Goal: Task Accomplishment & Management: Use online tool/utility

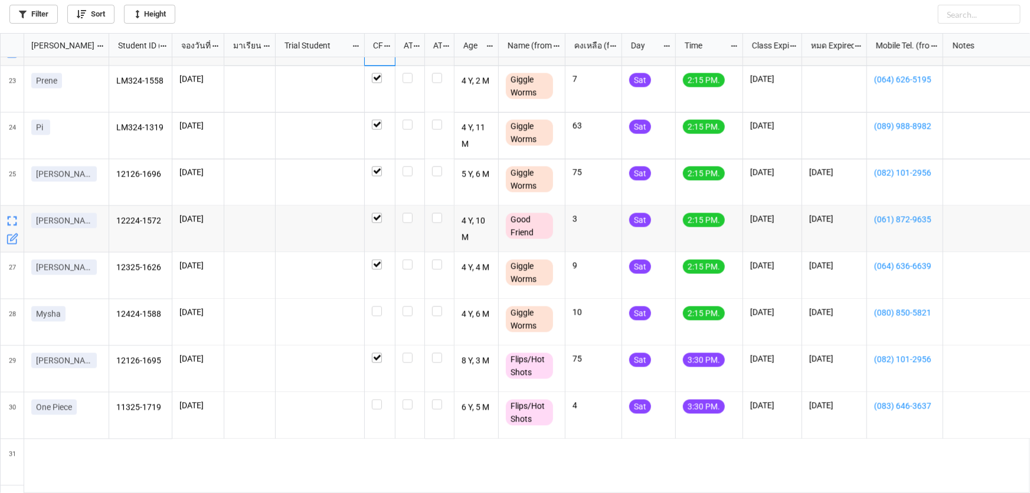
scroll to position [1101, 0]
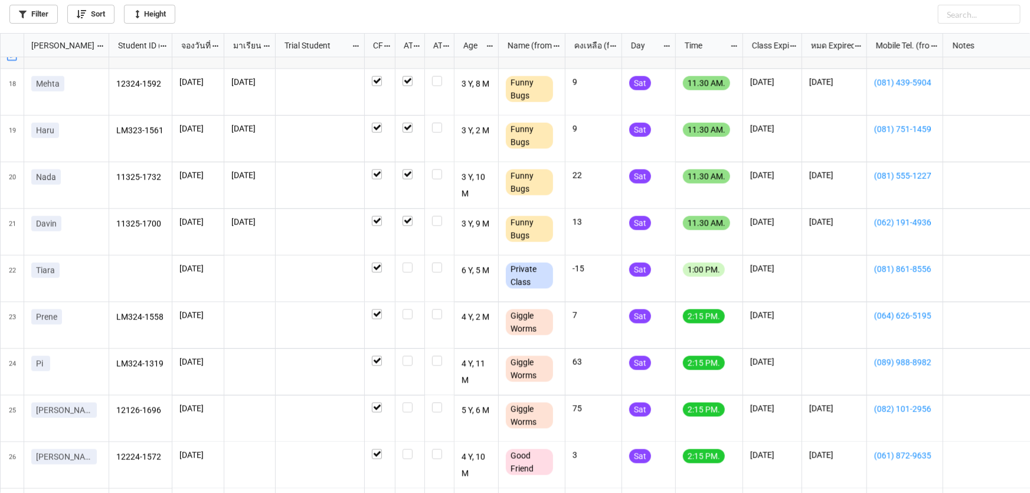
scroll to position [804, 0]
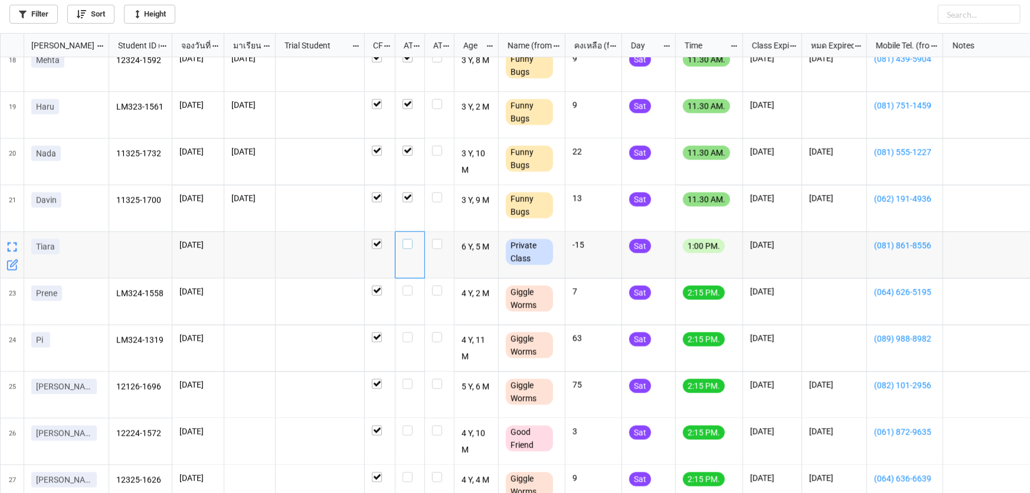
click at [403, 239] on label "grid" at bounding box center [409, 239] width 15 height 0
drag, startPoint x: 402, startPoint y: 290, endPoint x: 404, endPoint y: 300, distance: 10.3
click at [402, 286] on label "grid" at bounding box center [409, 286] width 15 height 0
click at [411, 332] on label "grid" at bounding box center [409, 332] width 15 height 0
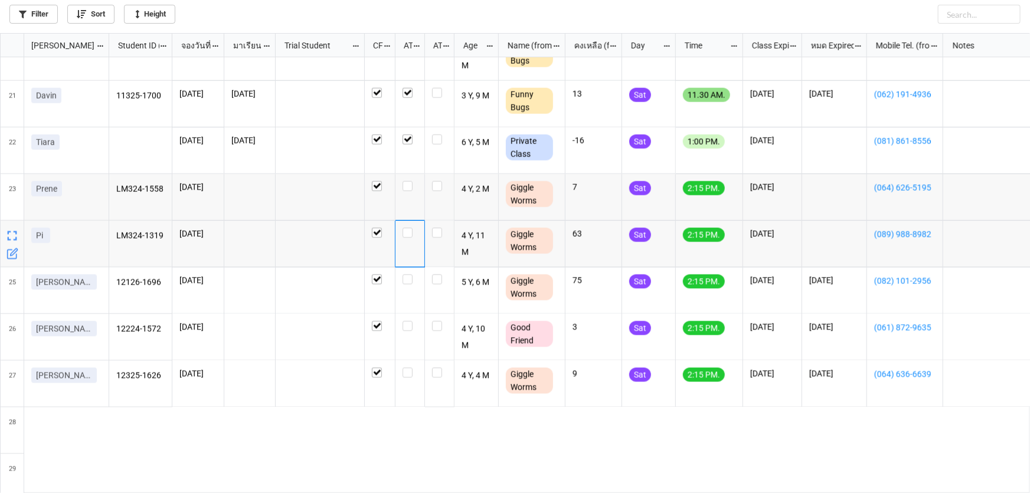
scroll to position [912, 0]
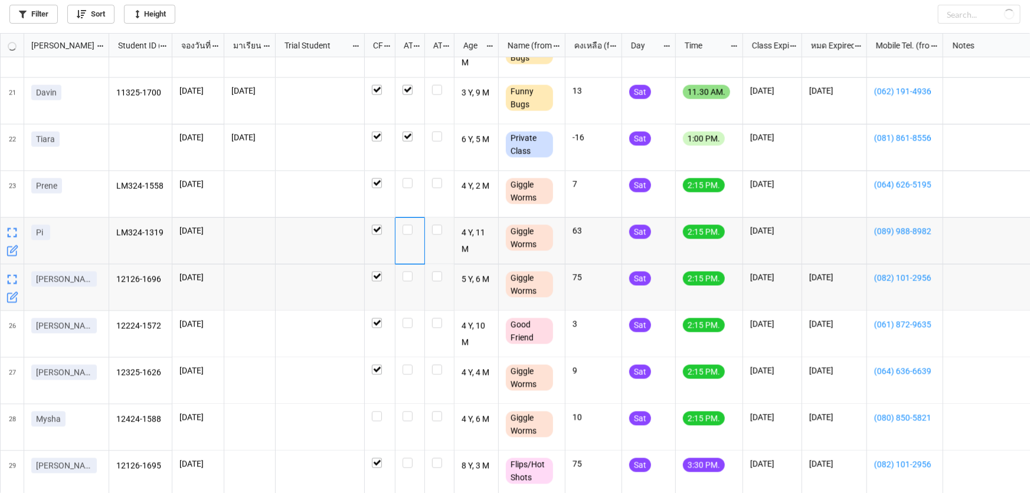
click at [407, 283] on div "grid" at bounding box center [410, 287] width 30 height 47
drag, startPoint x: 409, startPoint y: 325, endPoint x: 408, endPoint y: 307, distance: 17.1
click at [408, 318] on label "grid" at bounding box center [409, 318] width 15 height 0
click at [408, 271] on label "grid" at bounding box center [409, 271] width 15 height 0
checkbox input "true"
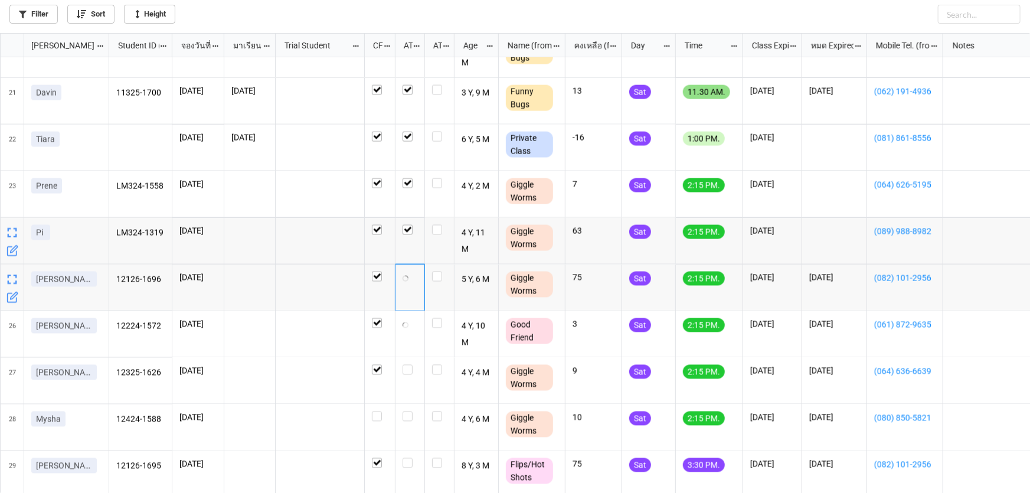
checkbox input "true"
click at [407, 271] on label "grid" at bounding box center [409, 271] width 15 height 0
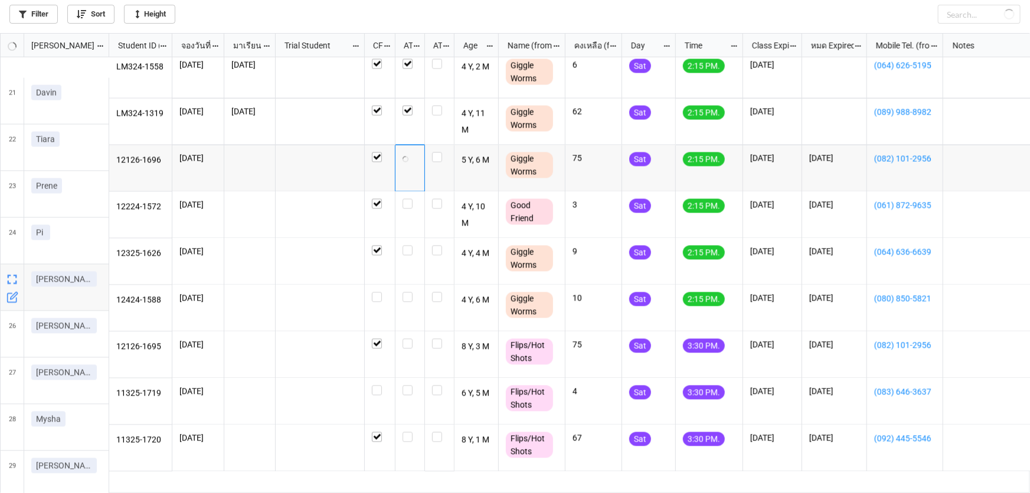
scroll to position [1073, 0]
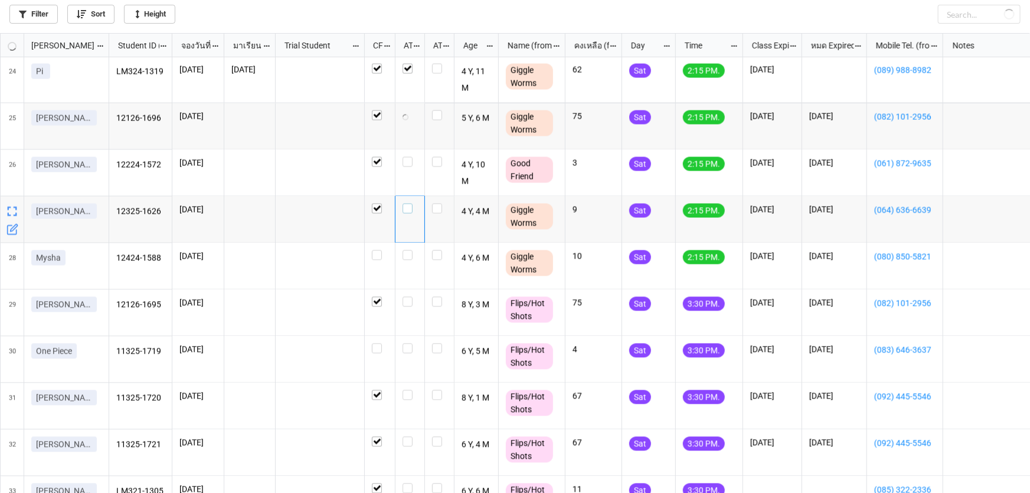
click at [411, 204] on label "grid" at bounding box center [409, 204] width 15 height 0
checkbox input "true"
click at [407, 157] on label "grid" at bounding box center [409, 157] width 15 height 0
click at [407, 250] on label "grid" at bounding box center [409, 250] width 15 height 0
click at [408, 204] on label "grid" at bounding box center [409, 204] width 15 height 0
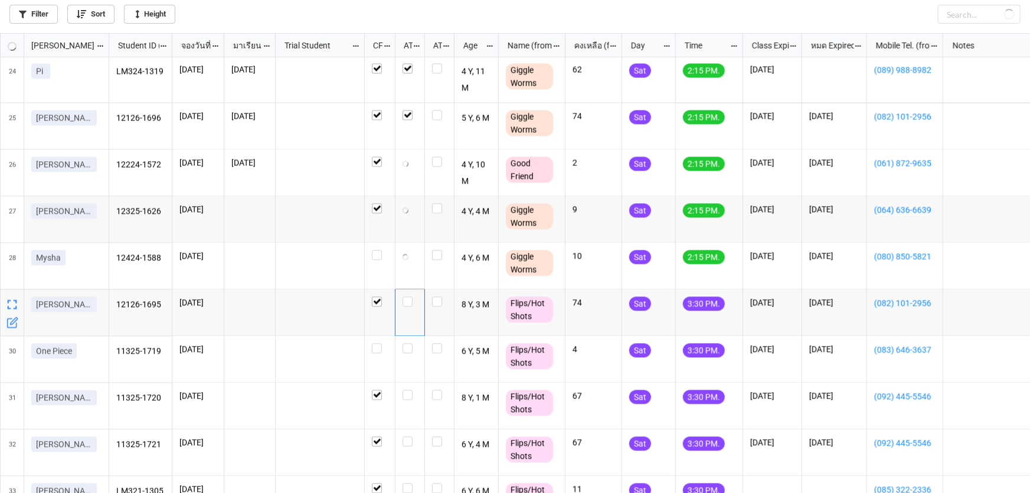
click at [418, 299] on div "grid" at bounding box center [410, 313] width 30 height 47
click at [407, 297] on label "grid" at bounding box center [409, 297] width 15 height 0
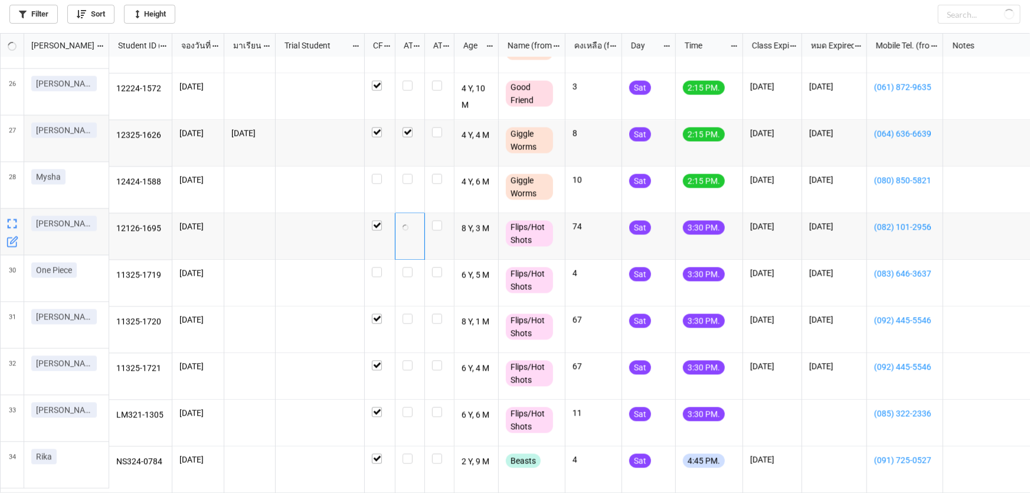
scroll to position [1155, 0]
checkbox input "true"
click at [407, 81] on label "grid" at bounding box center [409, 81] width 15 height 0
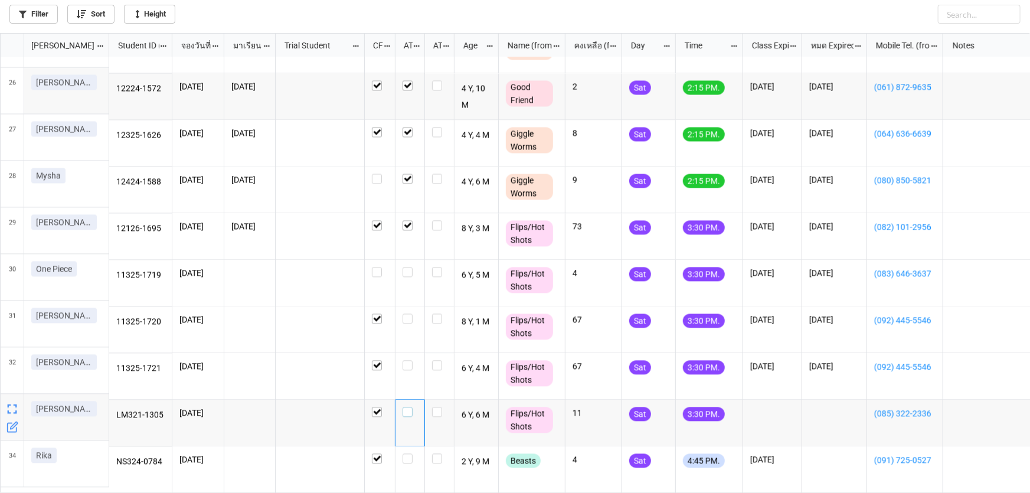
click at [411, 407] on label "grid" at bounding box center [409, 407] width 15 height 0
checkbox input "false"
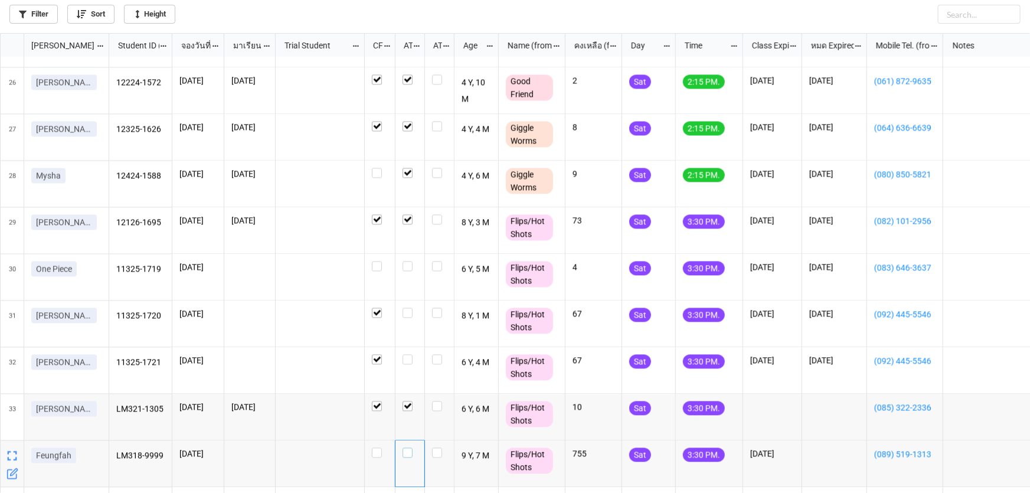
click at [405, 448] on label "grid" at bounding box center [409, 448] width 15 height 0
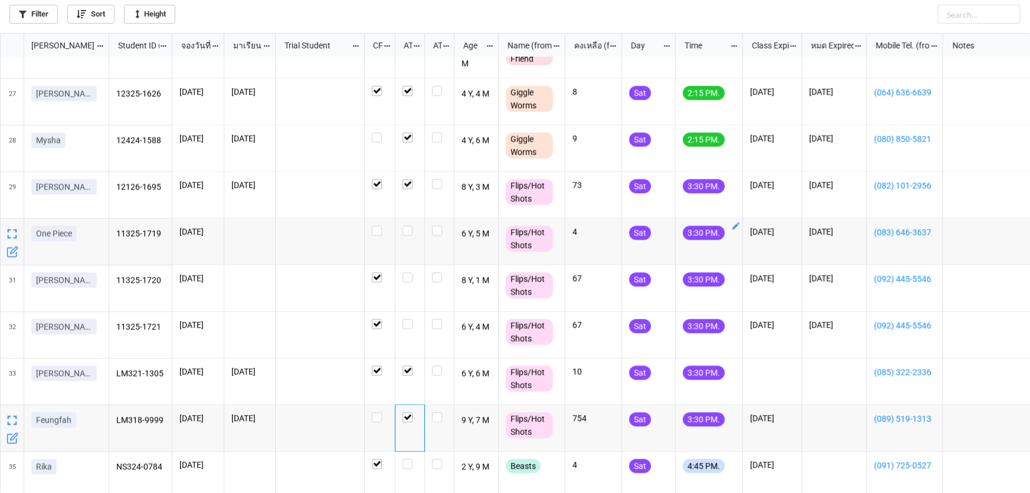
scroll to position [1201, 0]
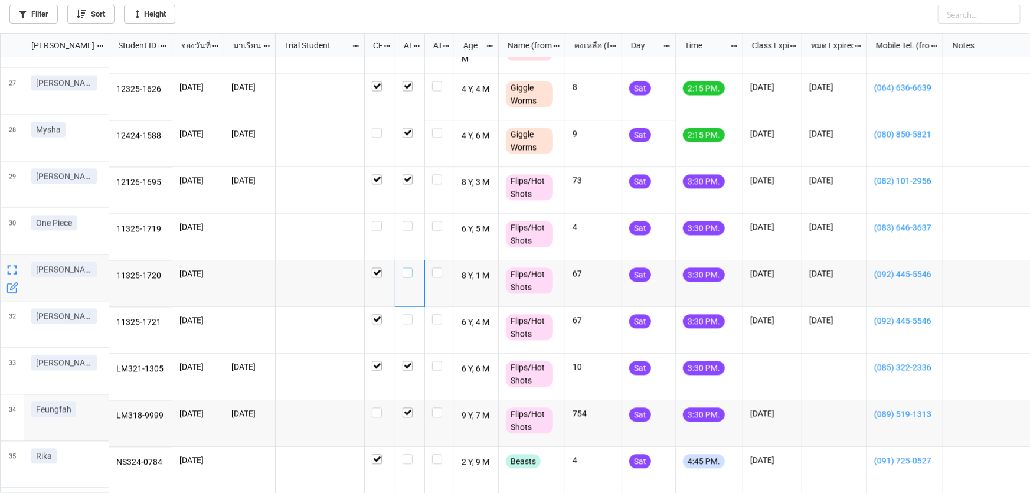
click at [408, 267] on label "grid" at bounding box center [409, 267] width 15 height 0
click at [412, 314] on div "grid" at bounding box center [409, 319] width 15 height 10
click at [407, 221] on label "grid" at bounding box center [409, 221] width 15 height 0
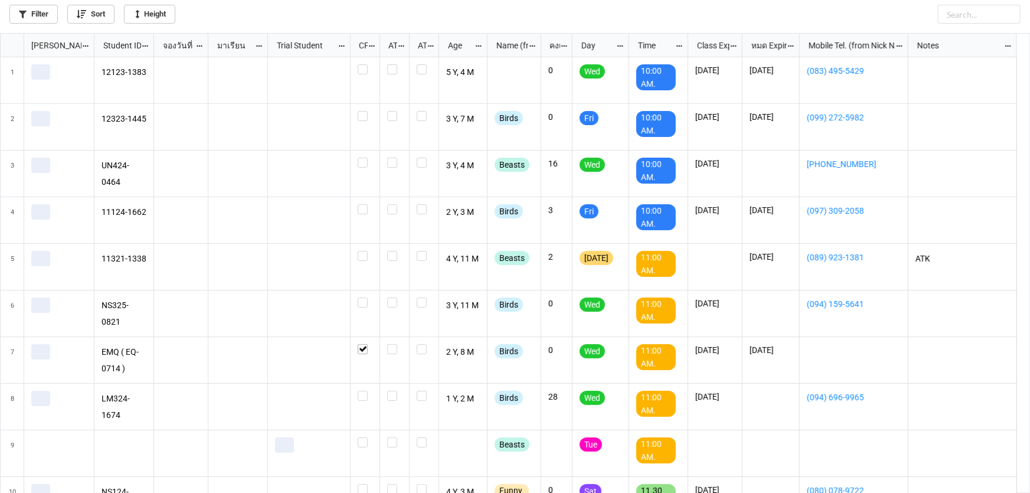
scroll to position [453, 1023]
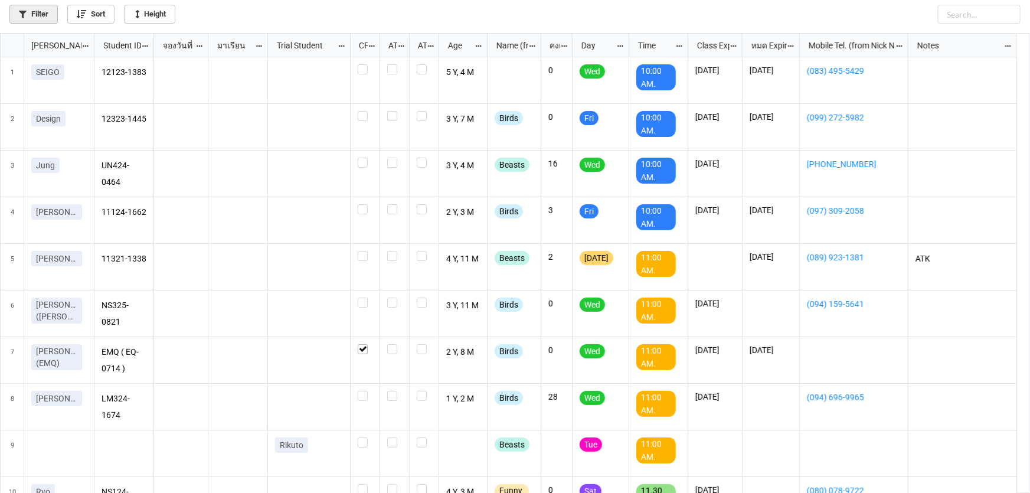
click at [24, 6] on link "Filter" at bounding box center [33, 14] width 48 height 19
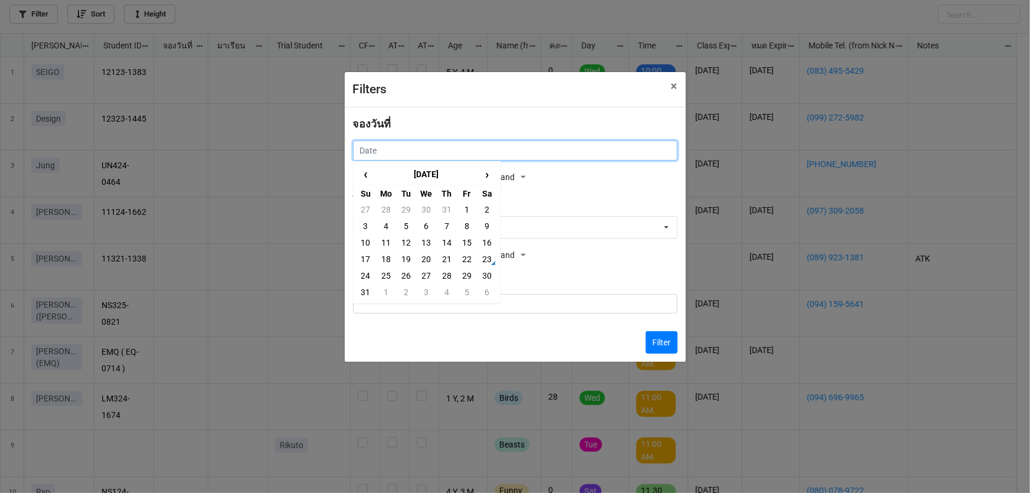
click at [411, 153] on input "text" at bounding box center [515, 150] width 325 height 20
click at [386, 263] on td "18" at bounding box center [386, 259] width 20 height 17
click at [382, 148] on input "18/8/2025" at bounding box center [507, 150] width 308 height 20
click at [430, 257] on td "20" at bounding box center [426, 259] width 20 height 17
type input "20/8/2025"
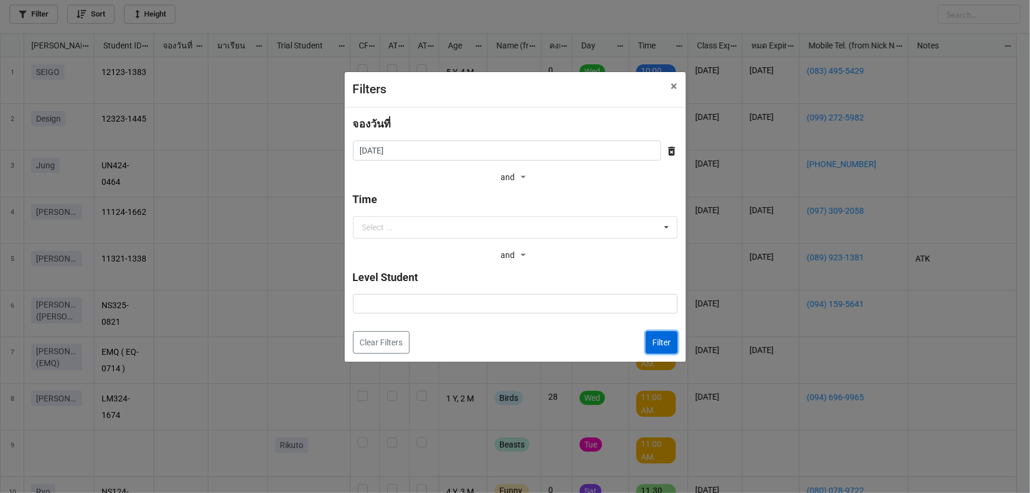
click at [659, 343] on button "Filter" at bounding box center [661, 342] width 32 height 22
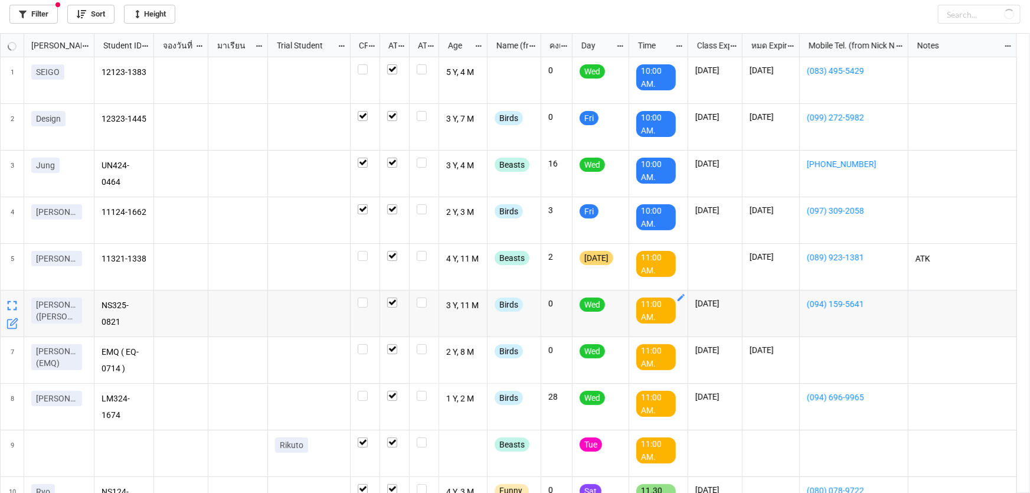
checkbox input "true"
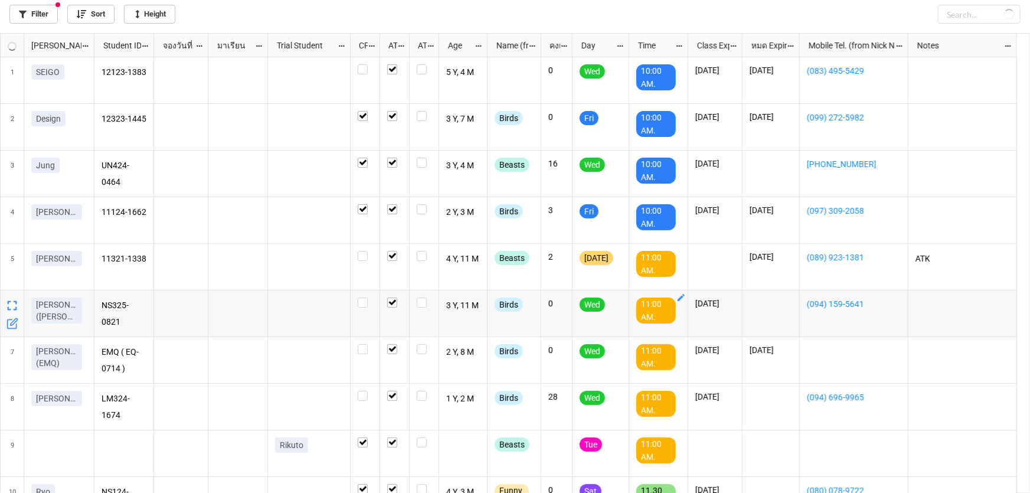
checkbox input "true"
checkbox input "false"
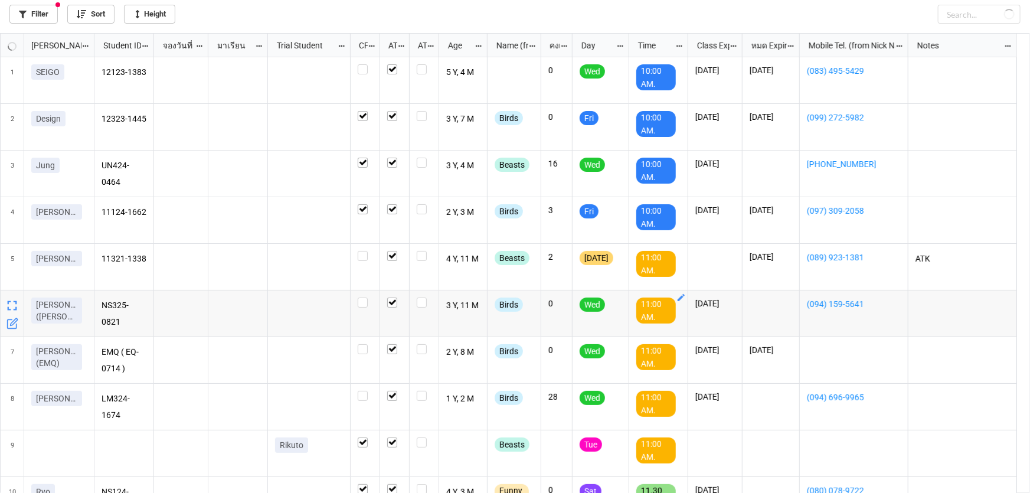
checkbox input "true"
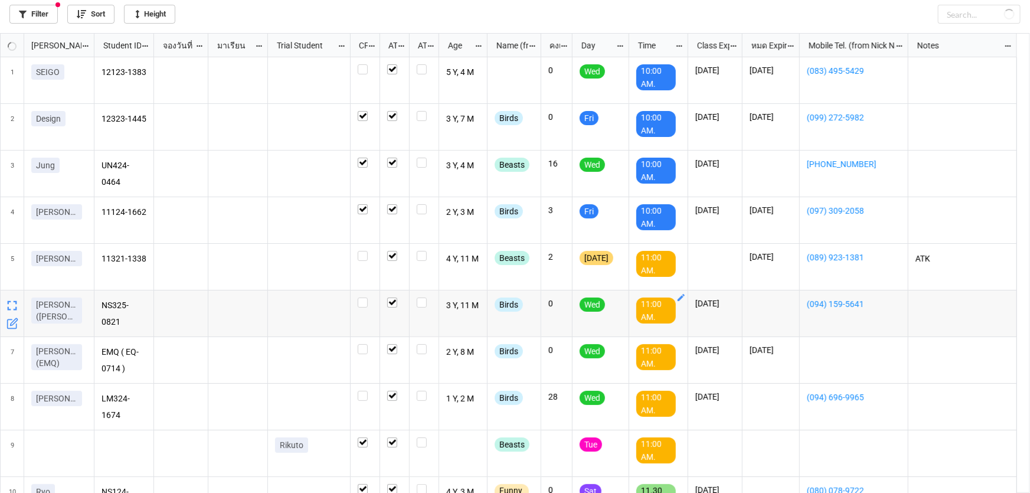
checkbox input "true"
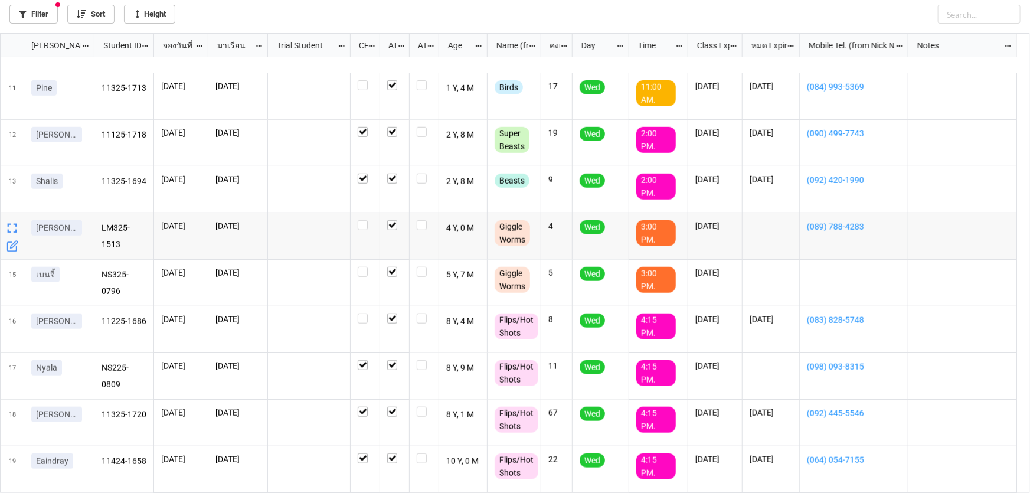
scroll to position [496, 0]
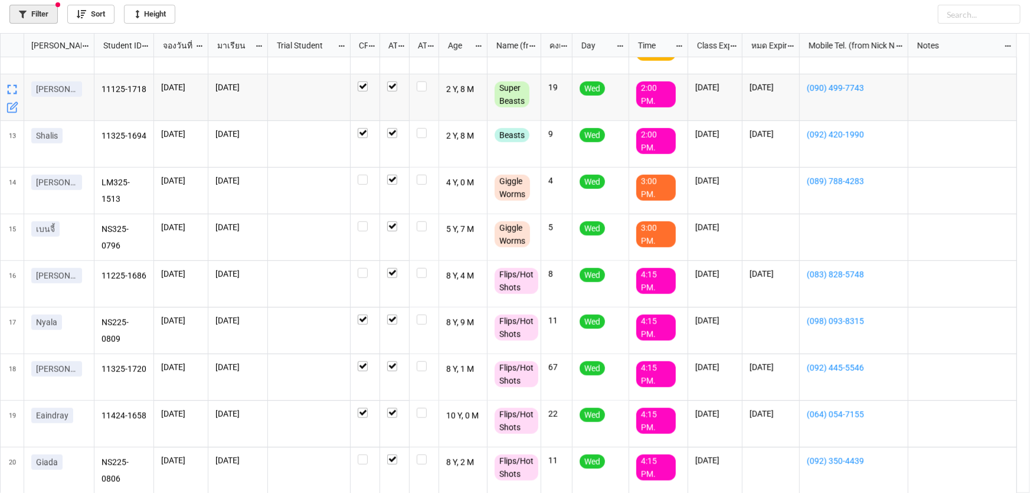
click at [47, 5] on link "Filter" at bounding box center [33, 14] width 48 height 19
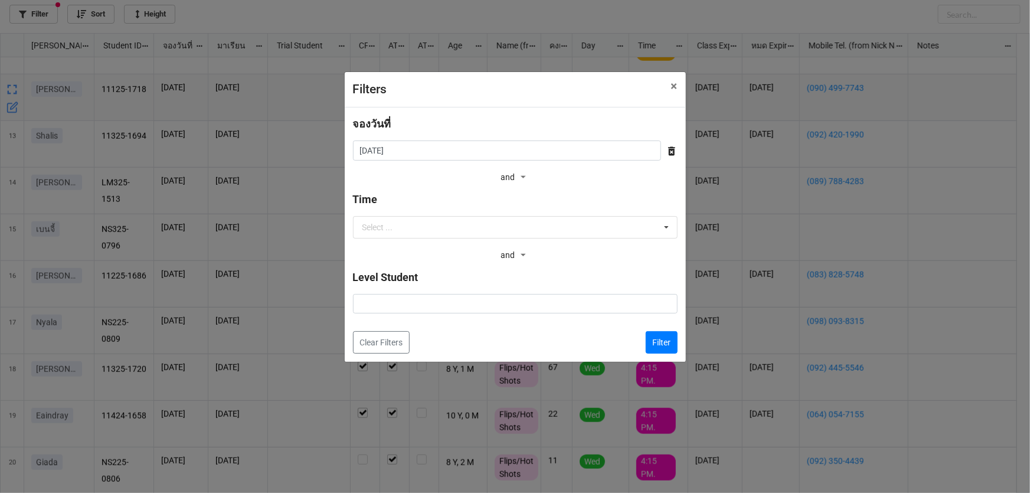
click at [404, 136] on div "จองวันที่" at bounding box center [515, 128] width 325 height 25
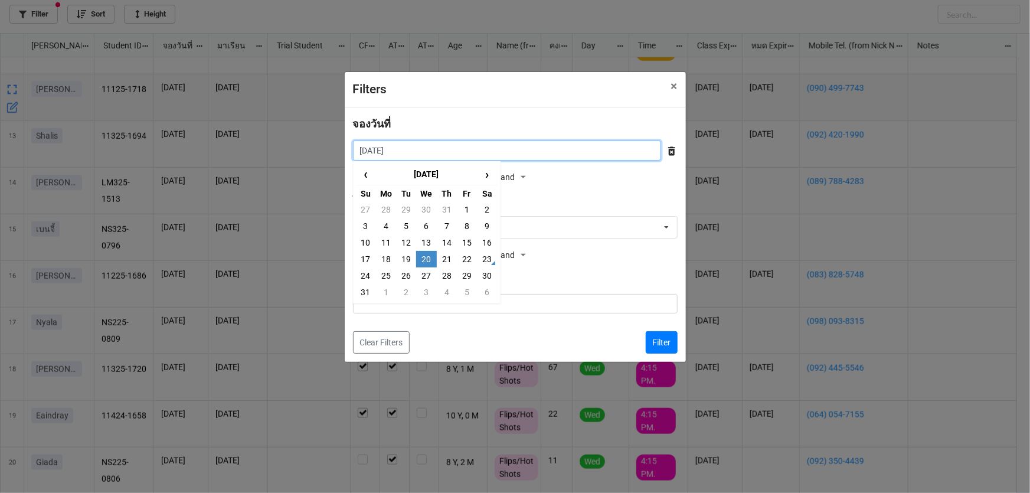
click at [413, 153] on input "20/8/2025" at bounding box center [507, 150] width 308 height 20
click at [449, 261] on td "21" at bounding box center [447, 259] width 20 height 17
type input "21/8/2025"
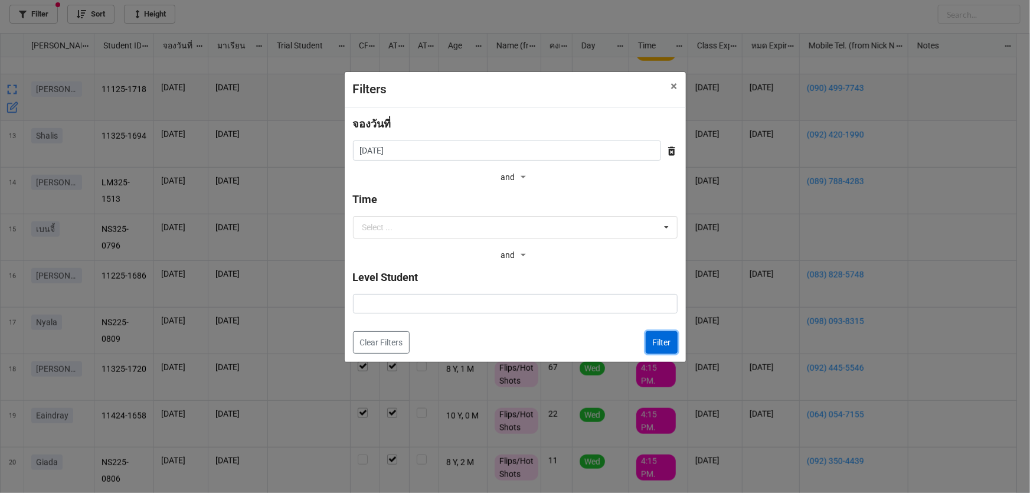
click at [661, 343] on button "Filter" at bounding box center [661, 342] width 32 height 22
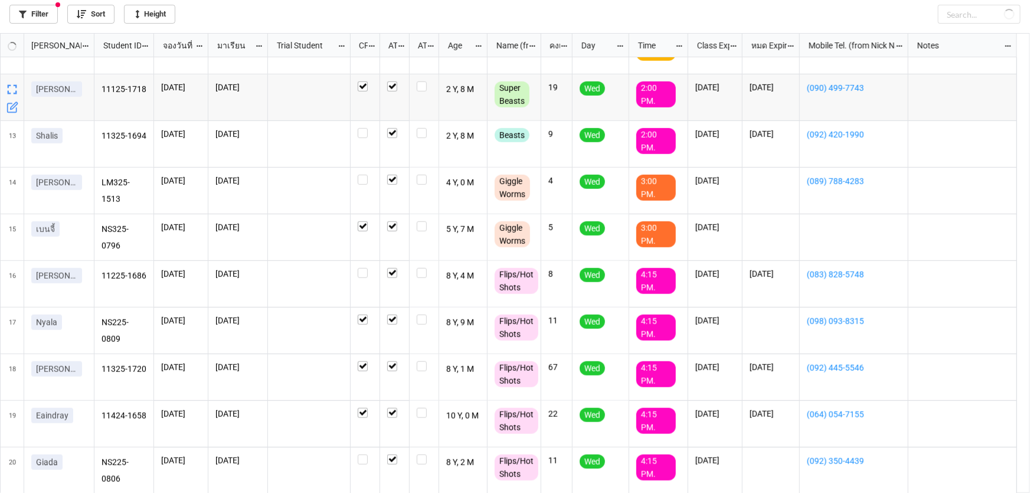
checkbox input "true"
checkbox input "false"
checkbox input "true"
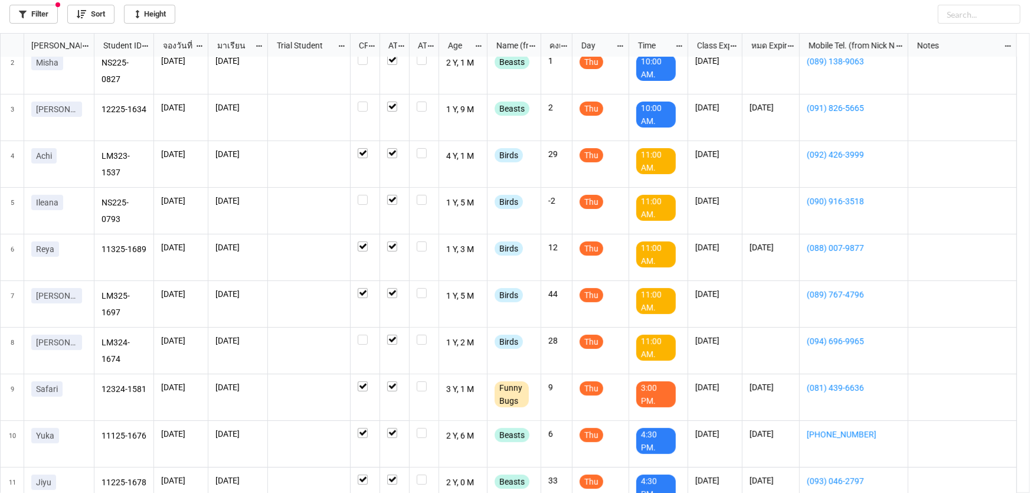
scroll to position [48, 0]
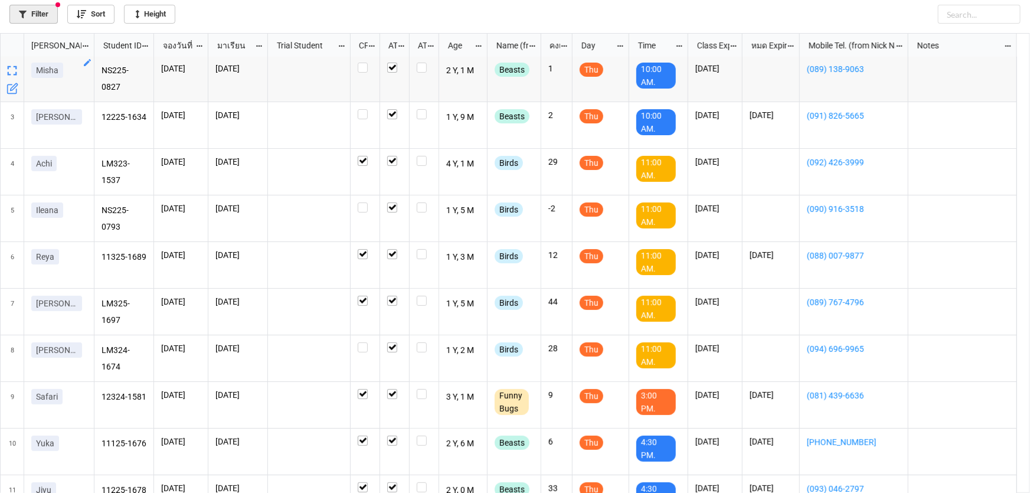
click at [47, 6] on link "Filter" at bounding box center [33, 14] width 48 height 19
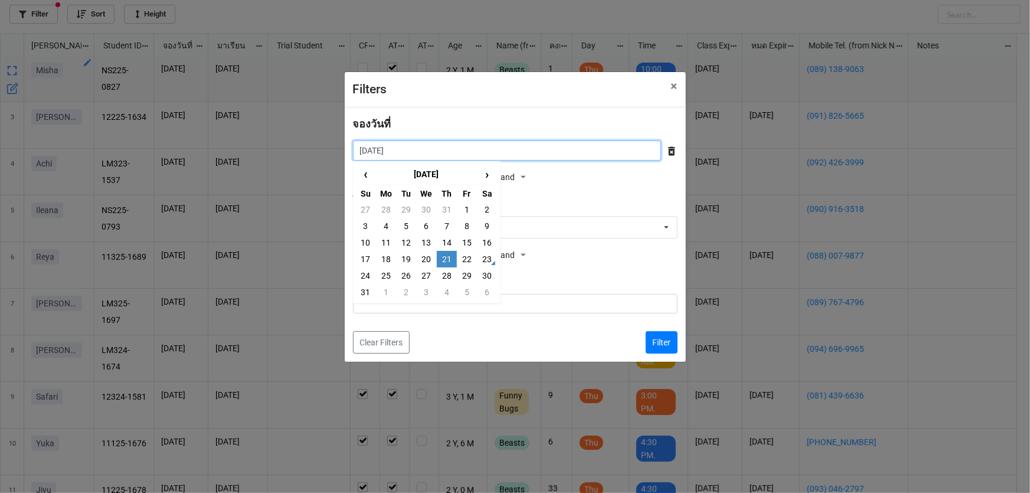
drag, startPoint x: 506, startPoint y: 147, endPoint x: 505, endPoint y: 171, distance: 24.2
click at [506, 149] on input "21/8/2025" at bounding box center [507, 150] width 308 height 20
click at [466, 258] on td "22" at bounding box center [467, 259] width 20 height 17
type input "22/8/2025"
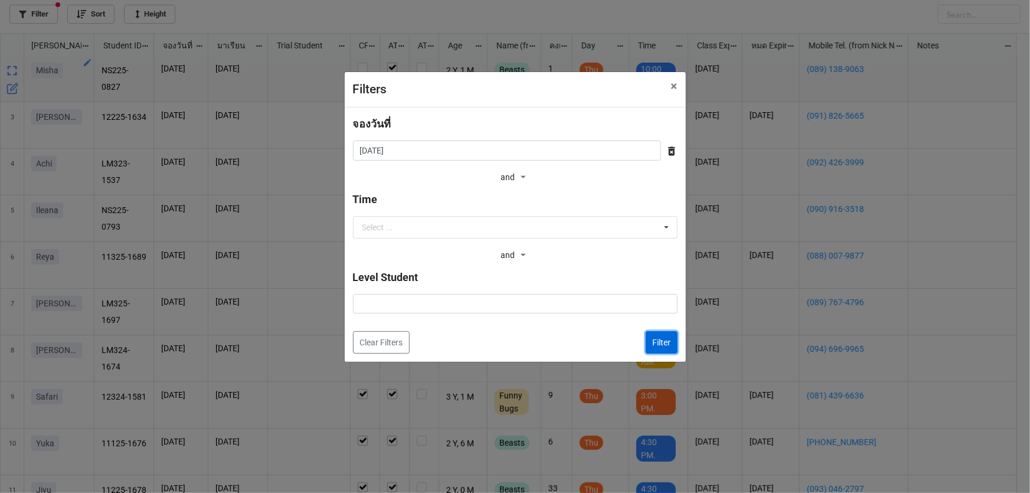
click at [656, 345] on button "Filter" at bounding box center [661, 342] width 32 height 22
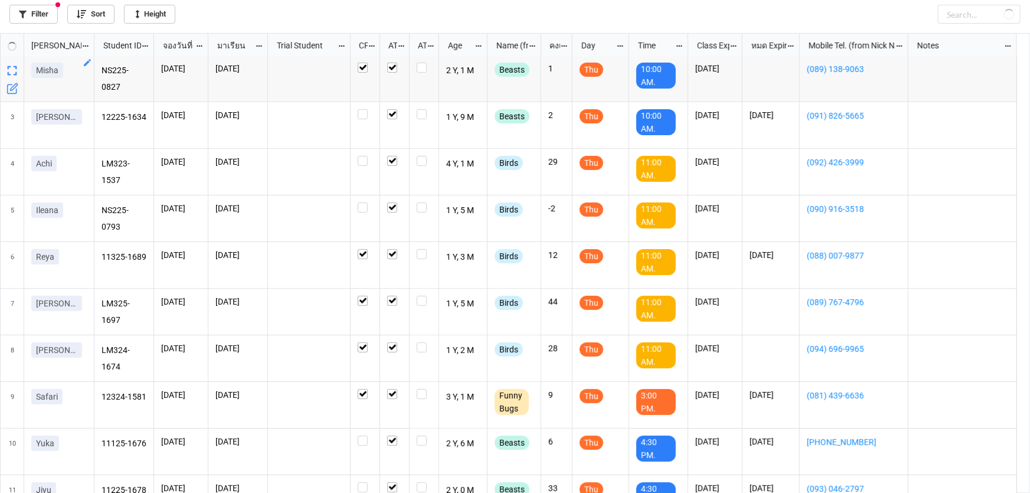
checkbox input "true"
checkbox input "false"
checkbox input "true"
checkbox input "false"
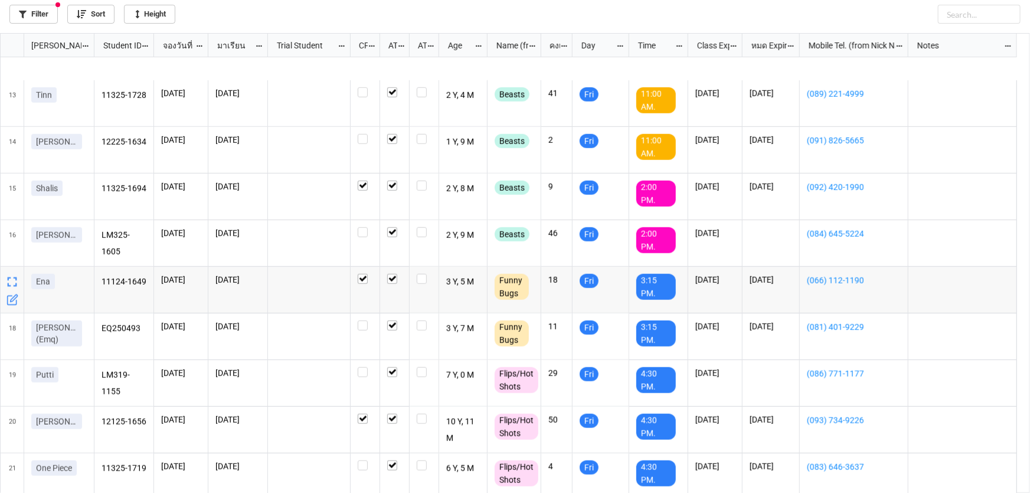
scroll to position [589, 0]
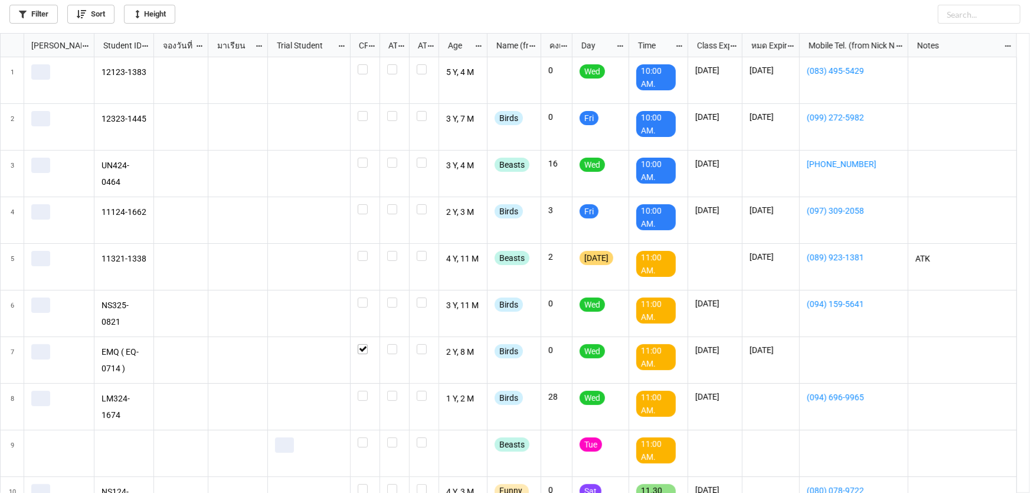
scroll to position [453, 1023]
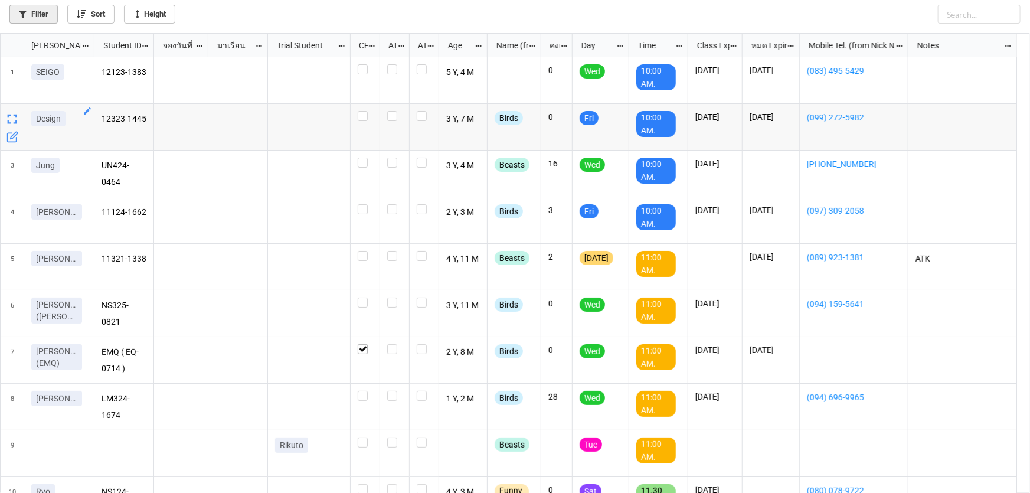
click at [36, 5] on link "Filter" at bounding box center [33, 14] width 48 height 19
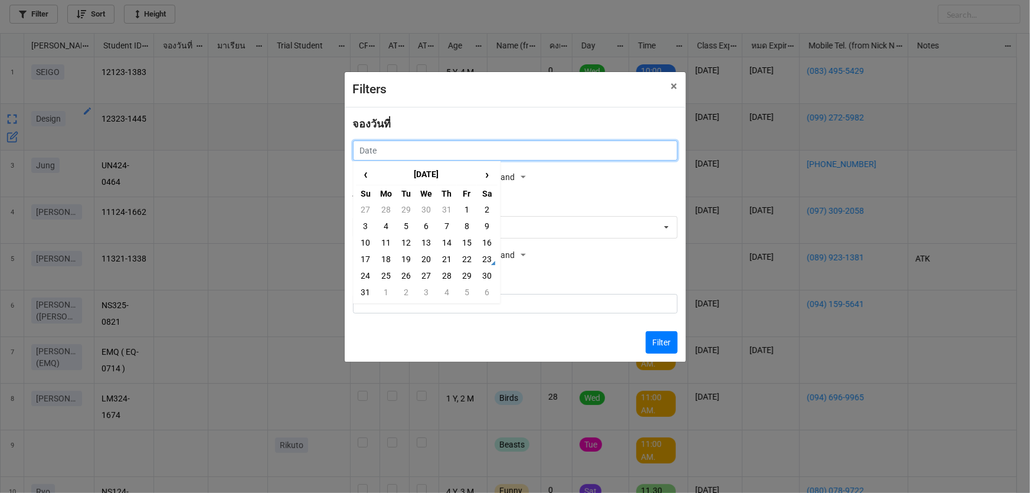
click at [394, 156] on input "text" at bounding box center [515, 150] width 325 height 20
click at [388, 274] on td "25" at bounding box center [386, 275] width 20 height 17
type input "25/8/2025"
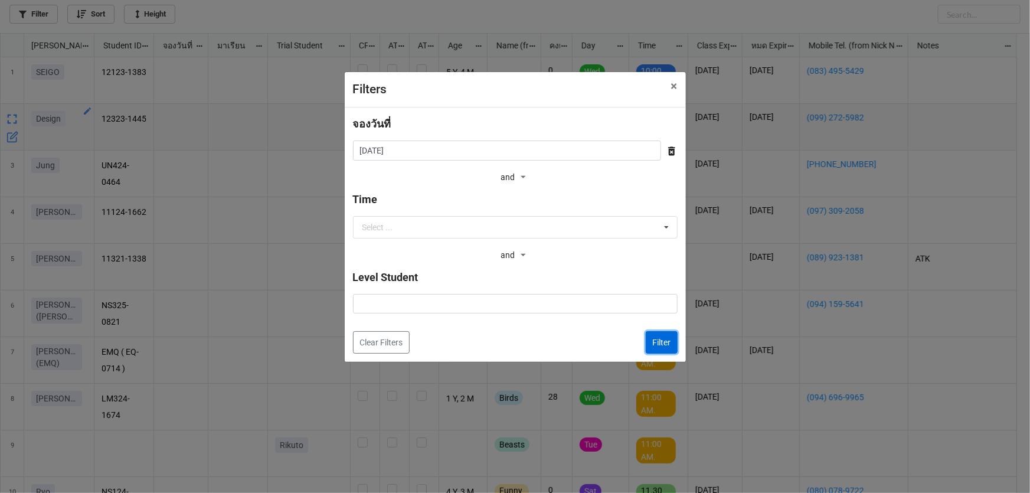
click at [670, 352] on button "Filter" at bounding box center [661, 342] width 32 height 22
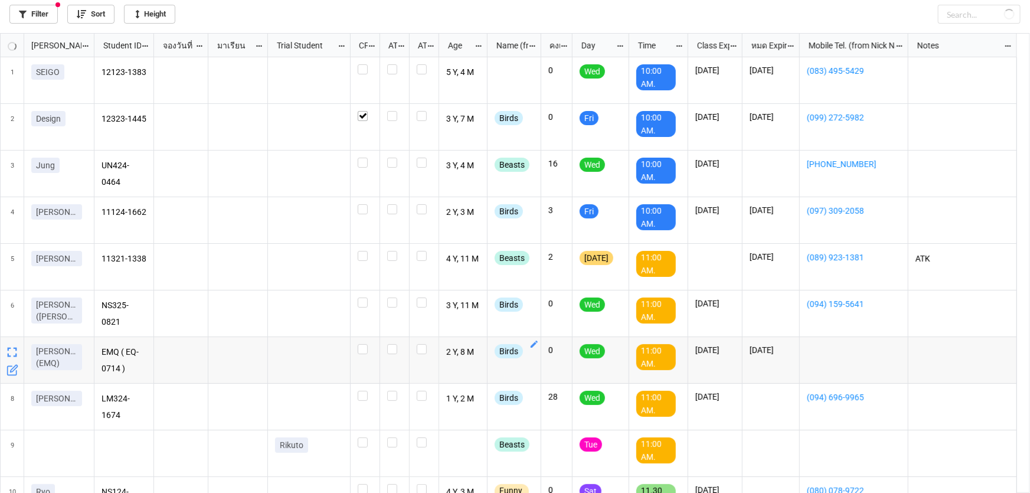
checkbox input "true"
checkbox input "false"
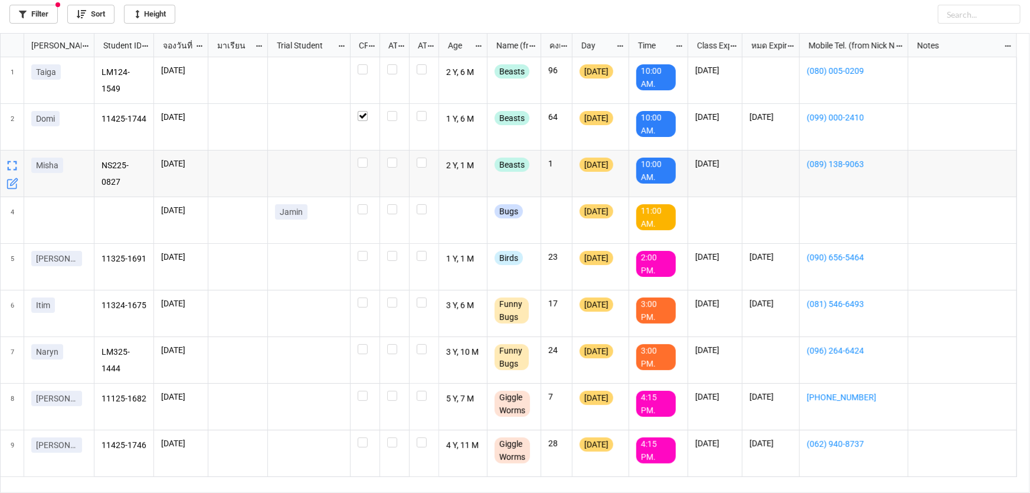
click at [363, 170] on div "grid" at bounding box center [365, 173] width 30 height 47
click at [358, 158] on div "grid" at bounding box center [365, 163] width 15 height 10
click at [361, 159] on div "grid" at bounding box center [361, 161] width 6 height 6
click at [362, 64] on label "grid" at bounding box center [365, 64] width 15 height 0
click at [363, 64] on label "grid" at bounding box center [365, 64] width 15 height 0
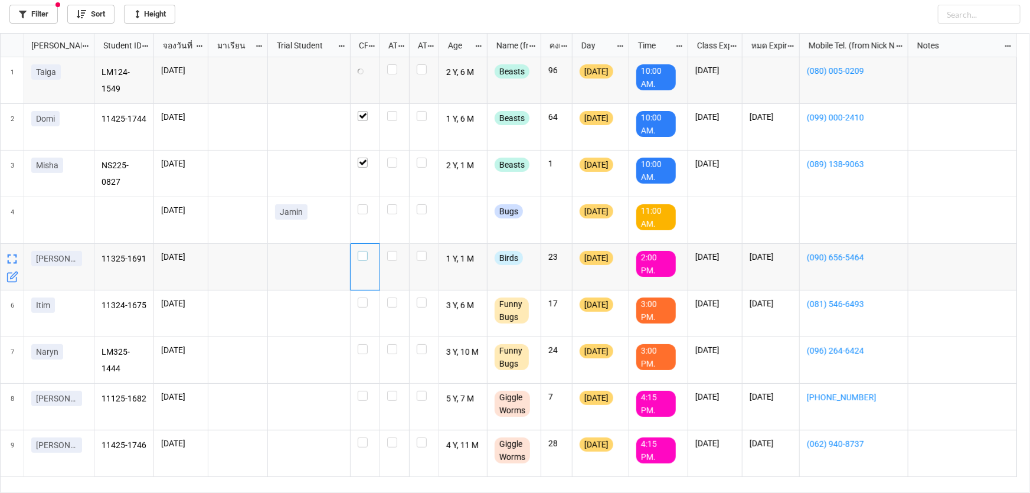
click at [363, 251] on label "grid" at bounding box center [365, 251] width 15 height 0
click at [364, 251] on label "grid" at bounding box center [365, 251] width 15 height 0
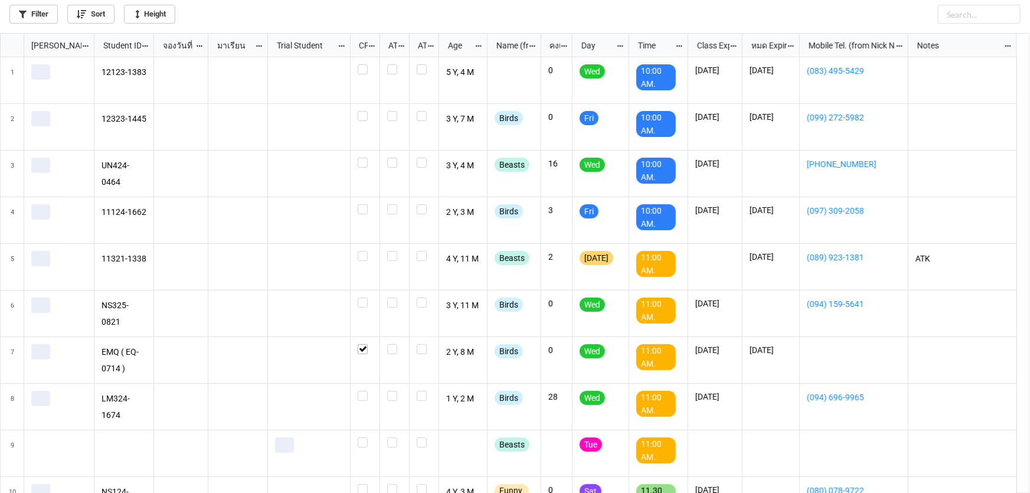
scroll to position [453, 1023]
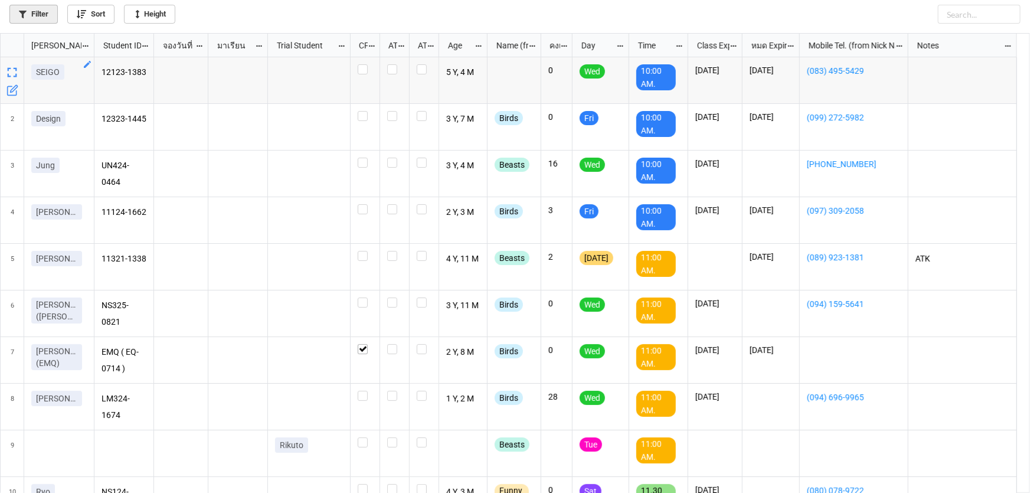
click at [46, 8] on link "Filter" at bounding box center [33, 14] width 48 height 19
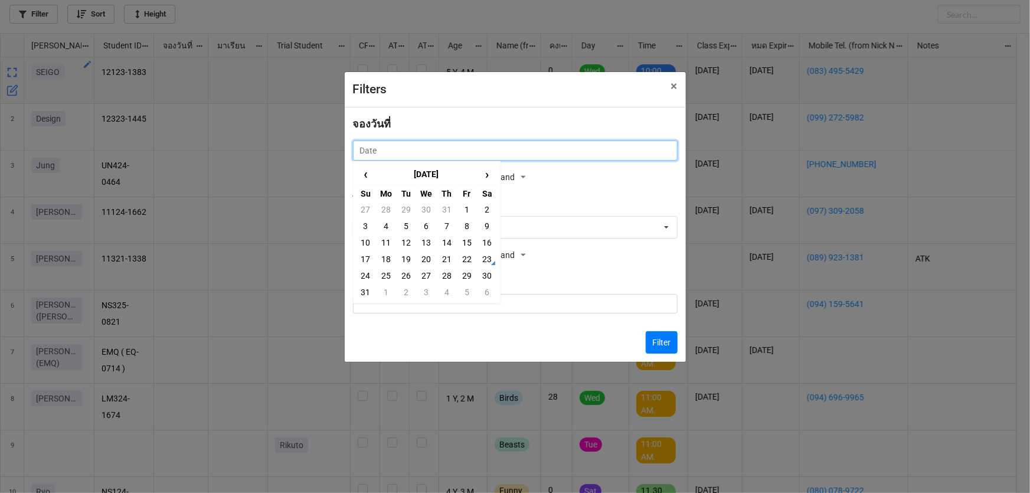
click at [525, 153] on input "text" at bounding box center [515, 150] width 325 height 20
click at [389, 277] on td "25" at bounding box center [386, 275] width 20 height 17
type input "[DATE]"
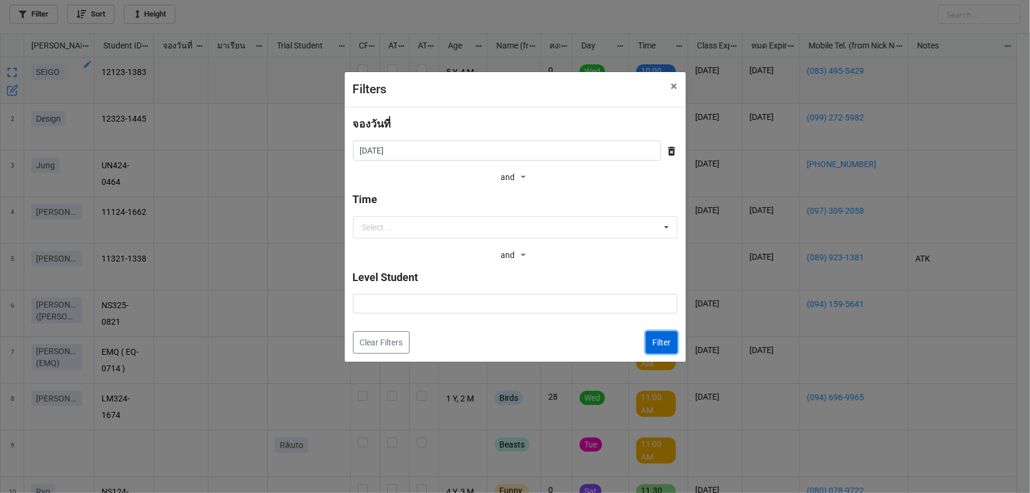
click at [662, 346] on button "Filter" at bounding box center [661, 342] width 32 height 22
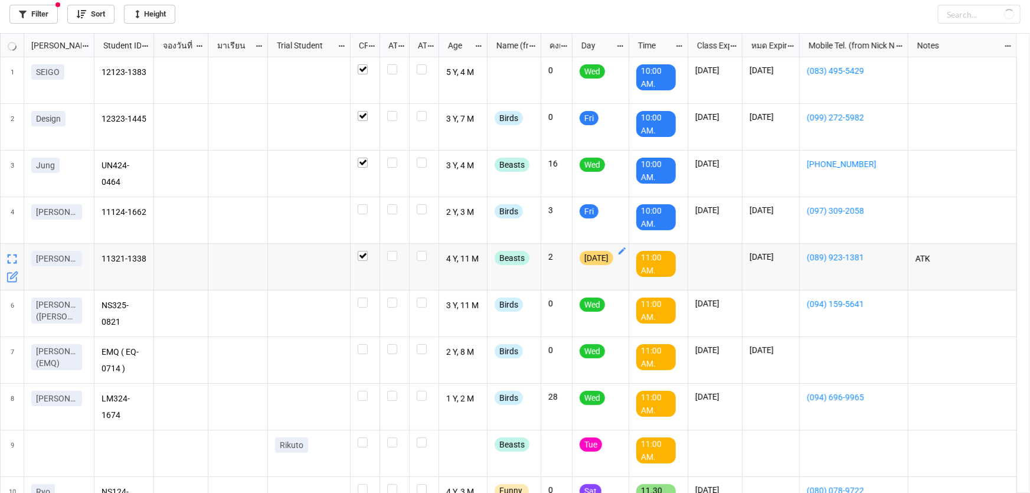
checkbox input "true"
checkbox input "false"
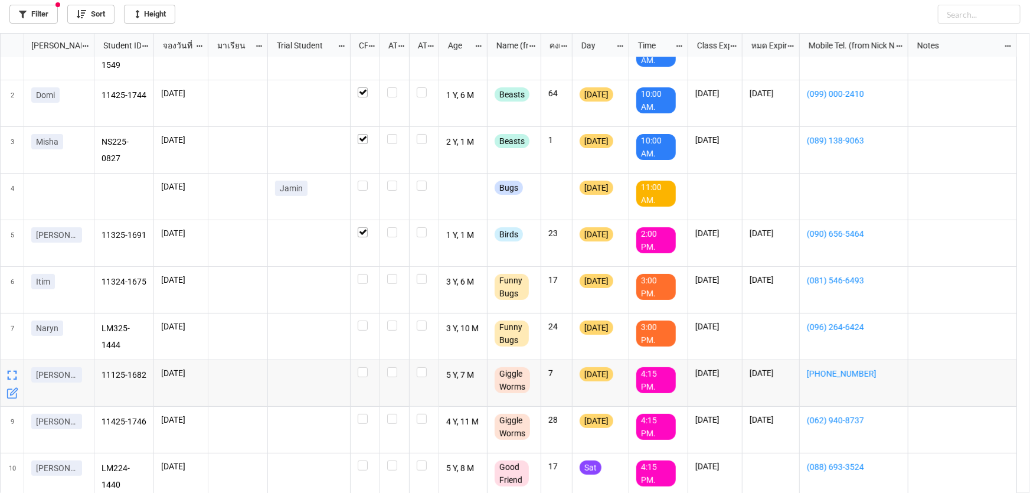
scroll to position [30, 0]
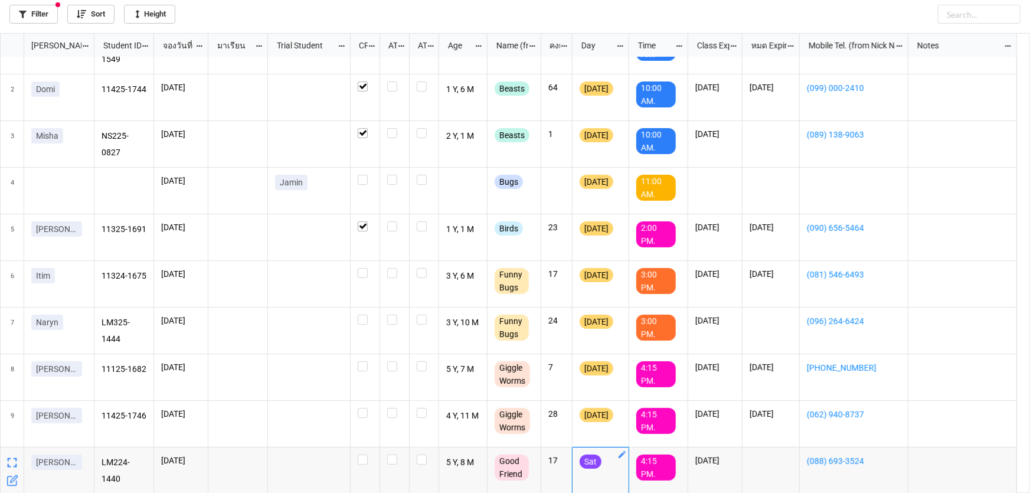
click at [625, 451] on icon "grid" at bounding box center [621, 454] width 9 height 9
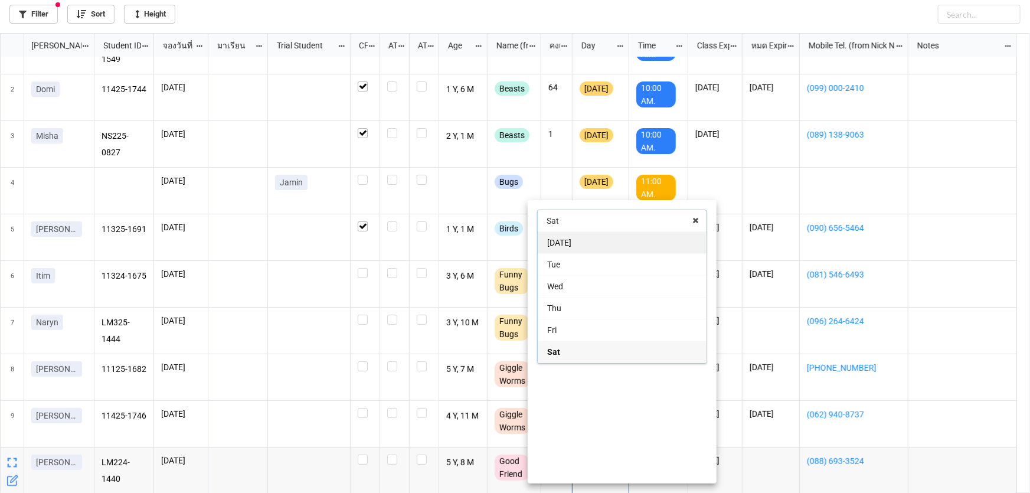
click at [634, 248] on div "[DATE]" at bounding box center [622, 242] width 169 height 22
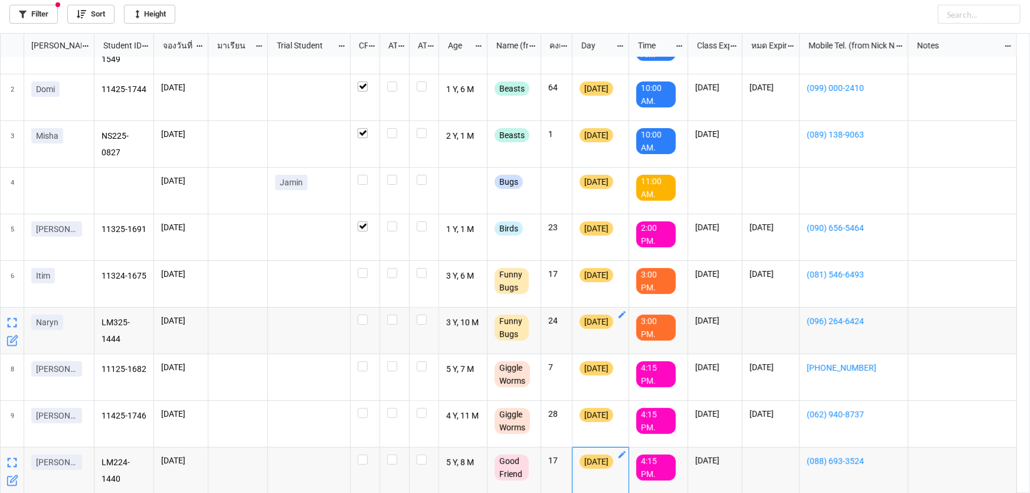
click at [624, 313] on icon "grid" at bounding box center [621, 314] width 7 height 7
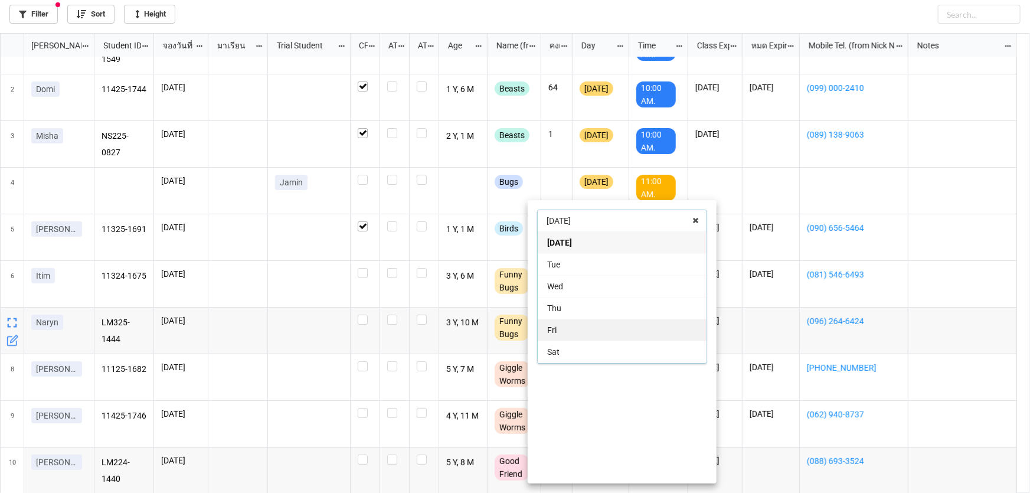
click at [628, 325] on div "Fri" at bounding box center [622, 330] width 169 height 22
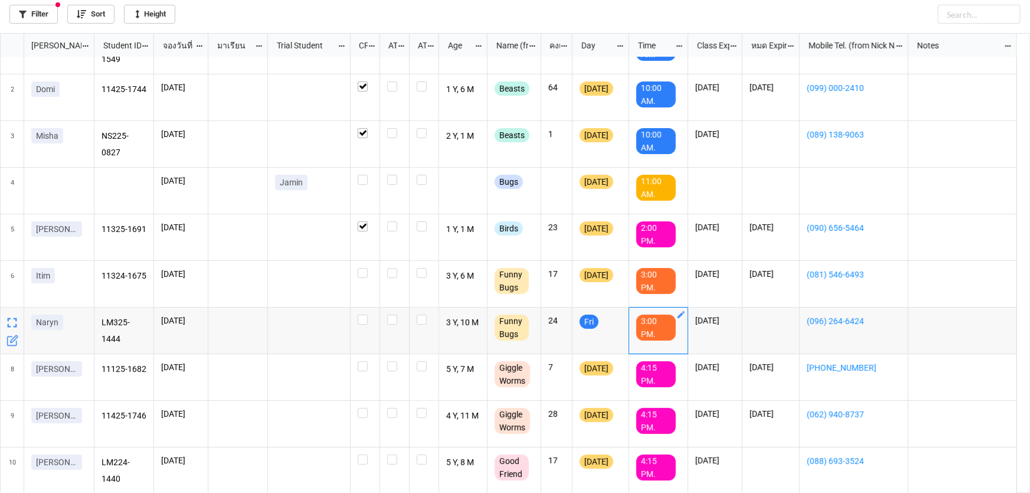
click at [682, 311] on icon "grid" at bounding box center [680, 314] width 9 height 9
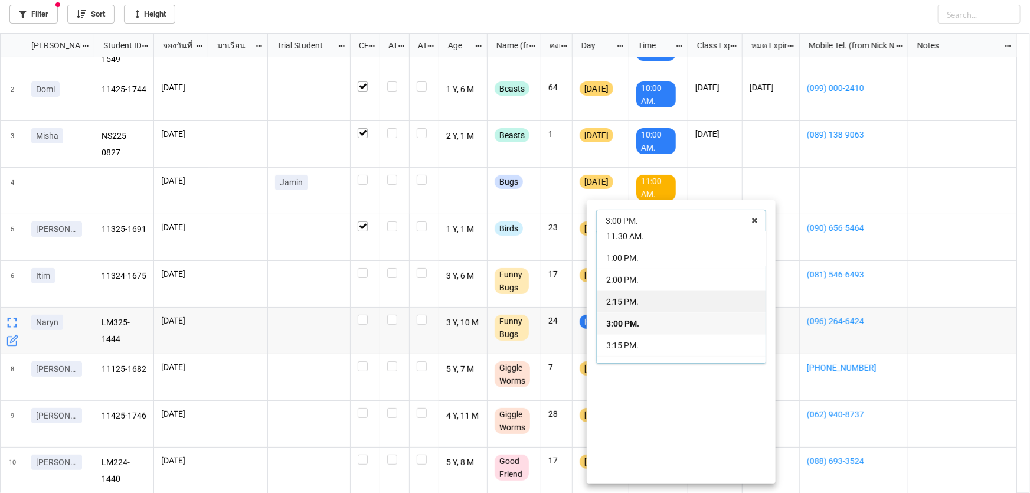
scroll to position [139, 0]
click at [674, 323] on div "3:15 PM." at bounding box center [681, 321] width 169 height 22
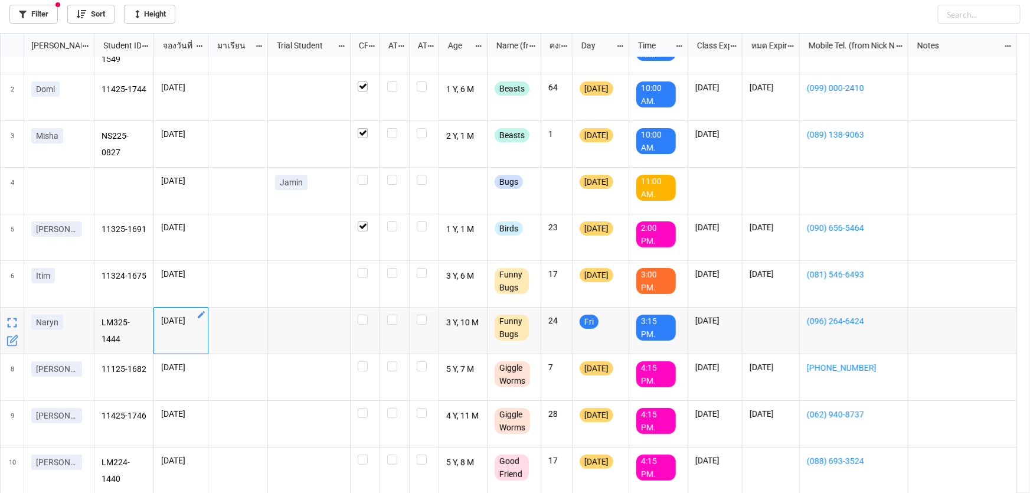
click at [201, 318] on icon "grid" at bounding box center [200, 314] width 9 height 9
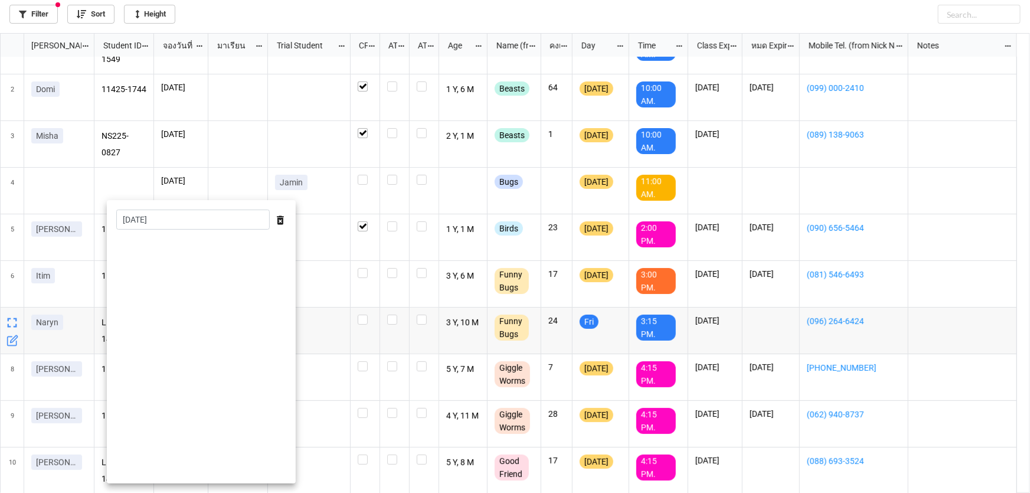
click at [218, 230] on div "[DATE] ‹ [DATE] › Su Mo Tu We Th Fr Sa 27 28 29 30 31 1 2 3 4 5 6 7 8 9 10 11 1…" at bounding box center [201, 341] width 189 height 283
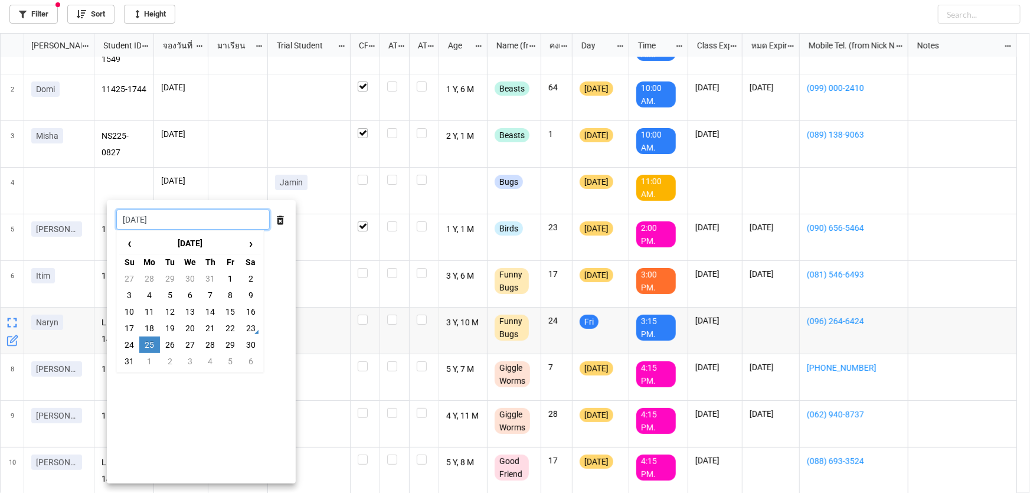
click at [219, 224] on input "[DATE]" at bounding box center [192, 219] width 153 height 20
click at [233, 344] on td "29" at bounding box center [230, 344] width 20 height 17
type input "[DATE]"
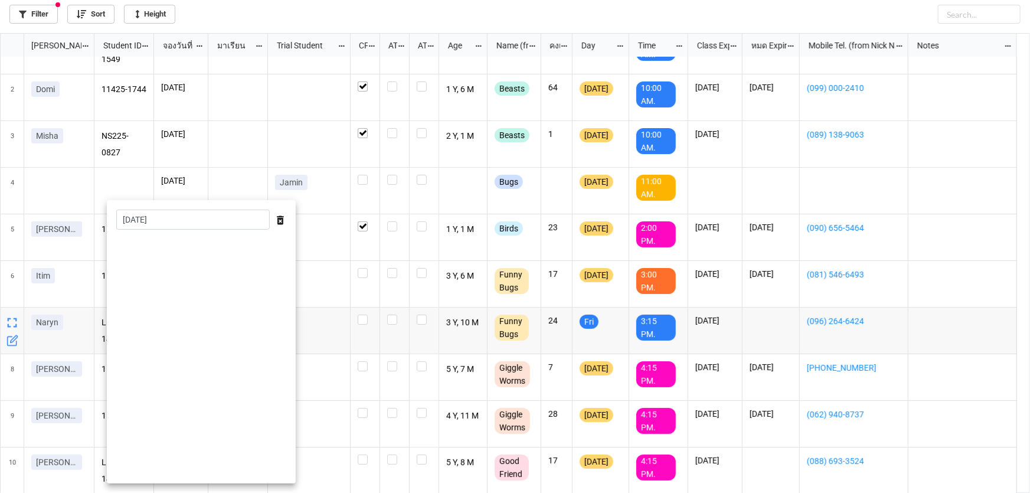
click at [337, 266] on div at bounding box center [515, 246] width 1030 height 493
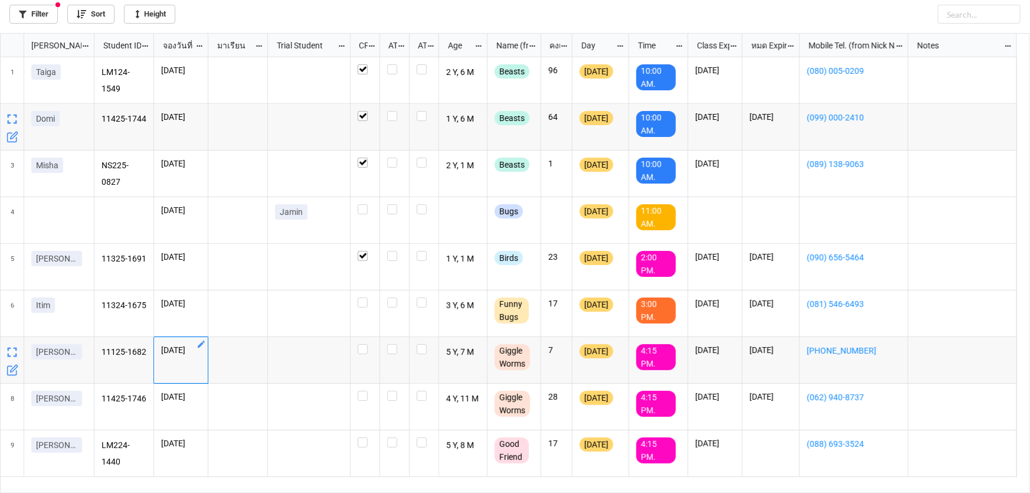
scroll to position [0, 0]
